Goal: Transaction & Acquisition: Purchase product/service

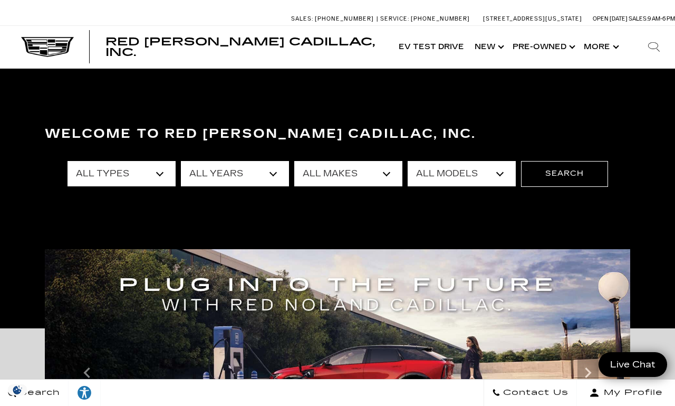
click at [391, 175] on select "All Makes Audi BMW Cadillac Chevrolet Ford GMC Jeep Lexus Subaru Toyota Volkswa…" at bounding box center [348, 173] width 108 height 25
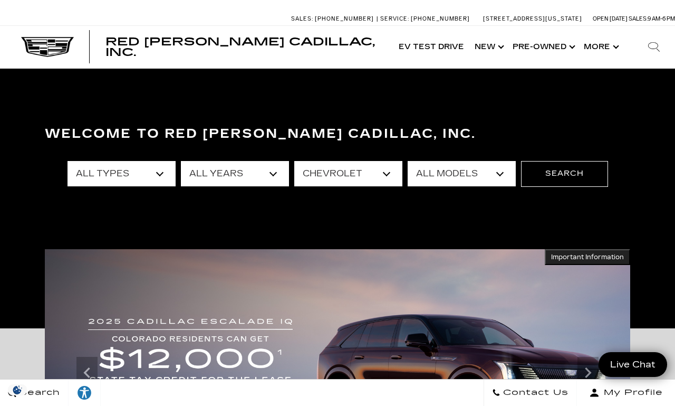
click at [391, 175] on select "All Makes Audi BMW Cadillac Chevrolet Ford GMC Jeep Lexus Subaru Toyota Volkswa…" at bounding box center [348, 173] width 108 height 25
select select "Cadillac"
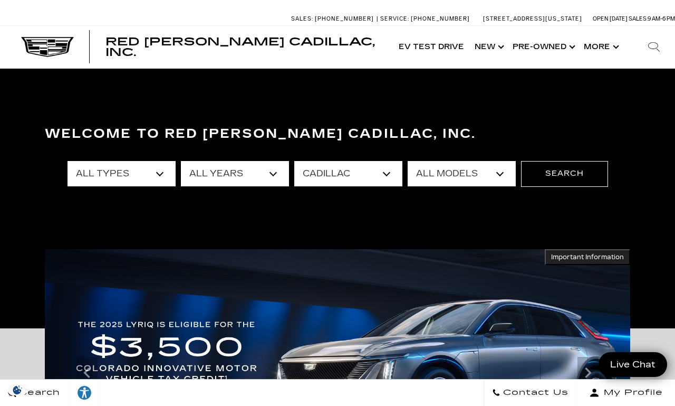
click at [501, 171] on select "All Models CT4 CT5 Escalade Escalade ESV ESCALADE IQ ESCALADE IQL LYRIQ OPTIQ V…" at bounding box center [462, 173] width 108 height 25
select select "CT4"
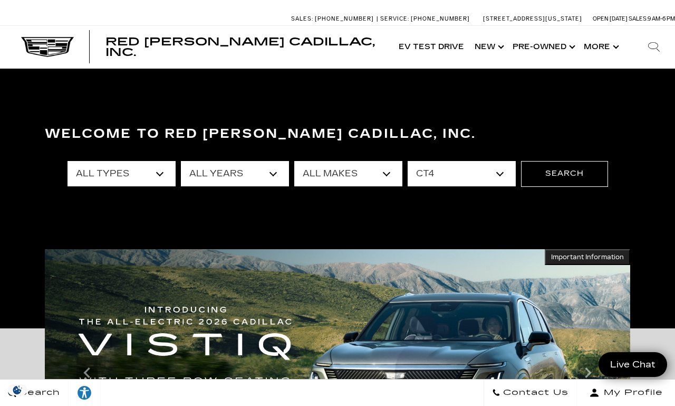
click at [502, 171] on select "All Models CT4 CT5 Escalade Escalade ESV ESCALADE IQ ESCALADE IQL LYRIQ OPTIQ V…" at bounding box center [462, 173] width 108 height 25
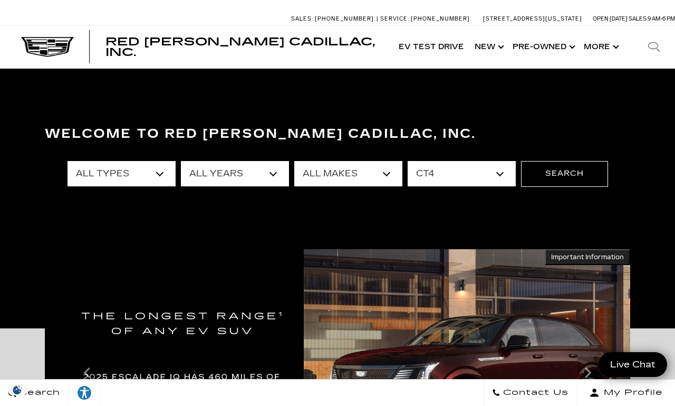
click at [583, 169] on button "Search" at bounding box center [564, 173] width 87 height 25
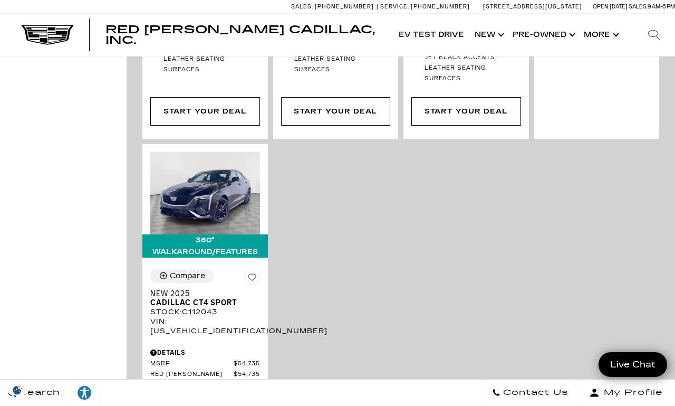
scroll to position [1187, 0]
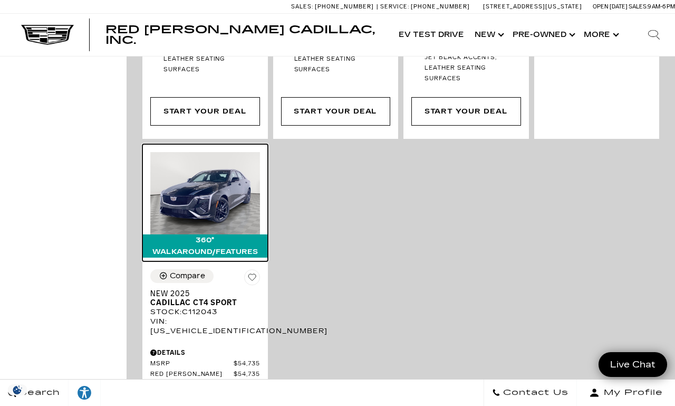
click at [243, 152] on img at bounding box center [205, 193] width 110 height 82
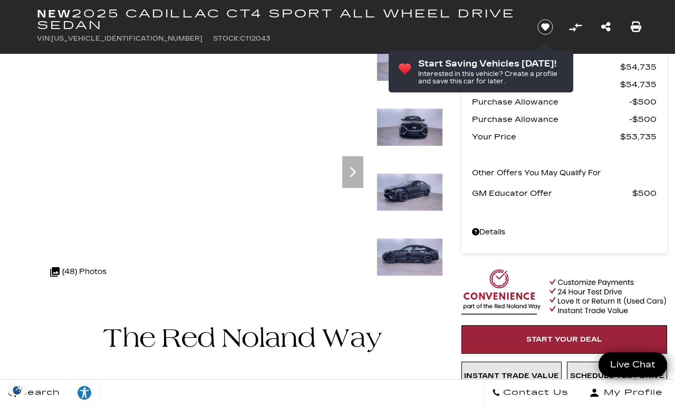
scroll to position [53, 0]
